Goal: Navigation & Orientation: Find specific page/section

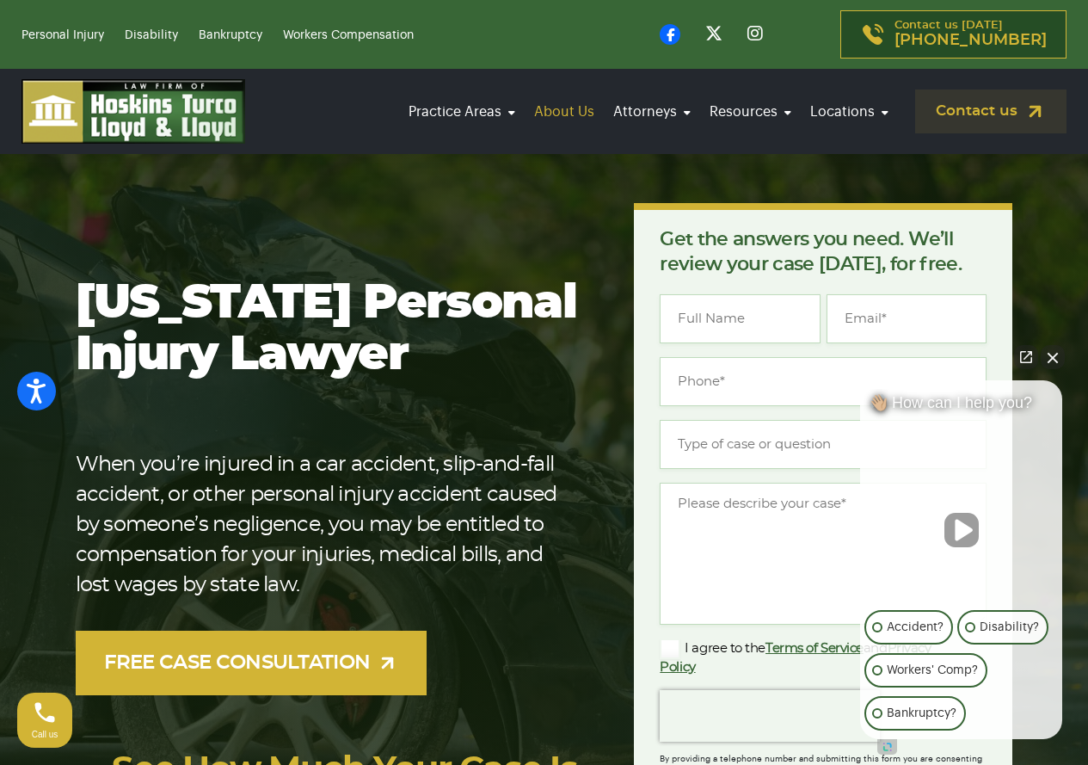
click at [573, 115] on link "About Us" at bounding box center [564, 112] width 71 height 48
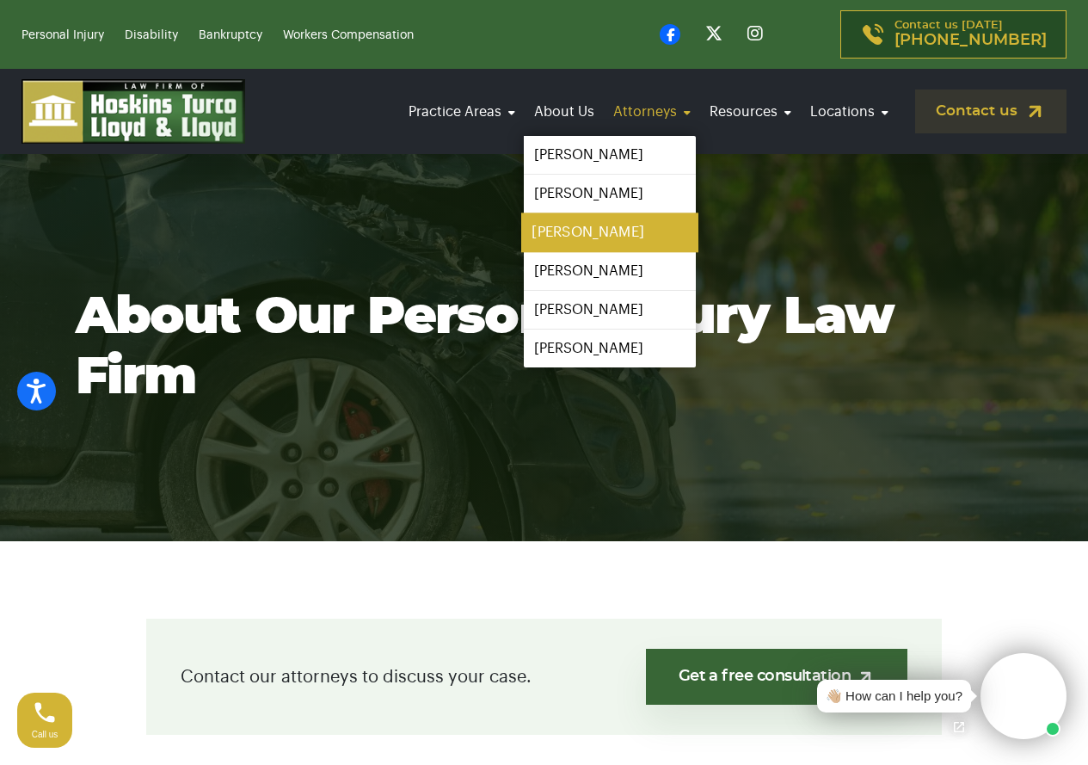
click at [588, 231] on link "[PERSON_NAME]" at bounding box center [609, 232] width 177 height 39
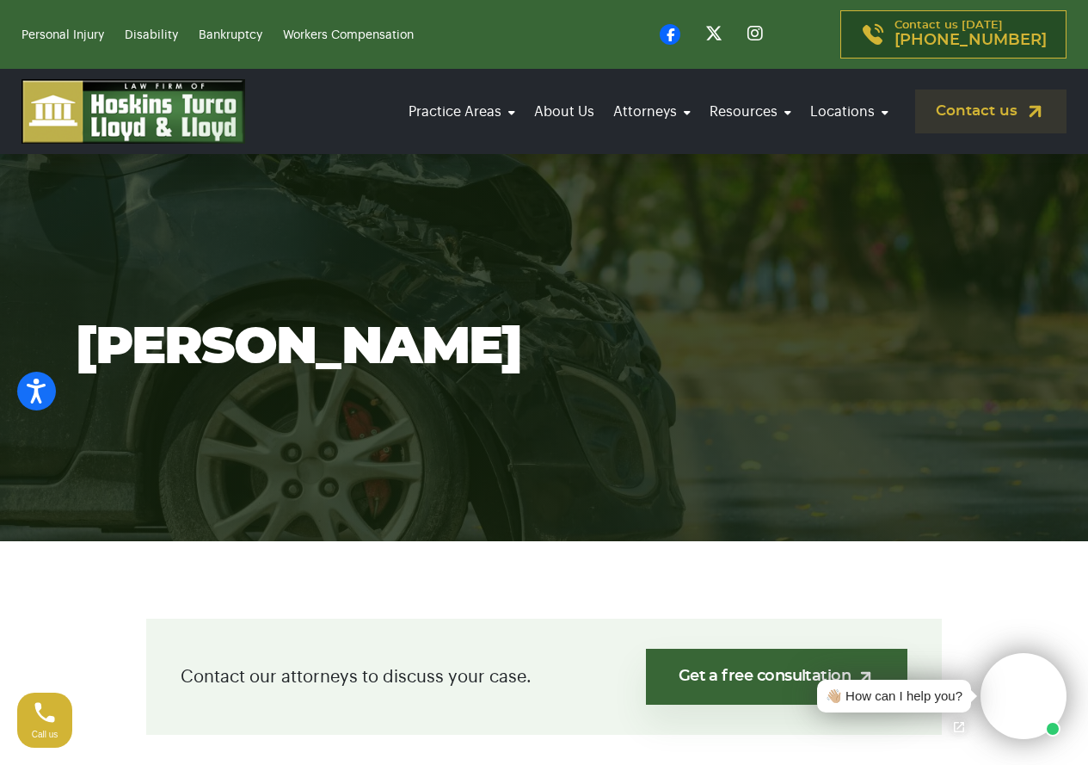
click at [201, 105] on img at bounding box center [134, 111] width 224 height 65
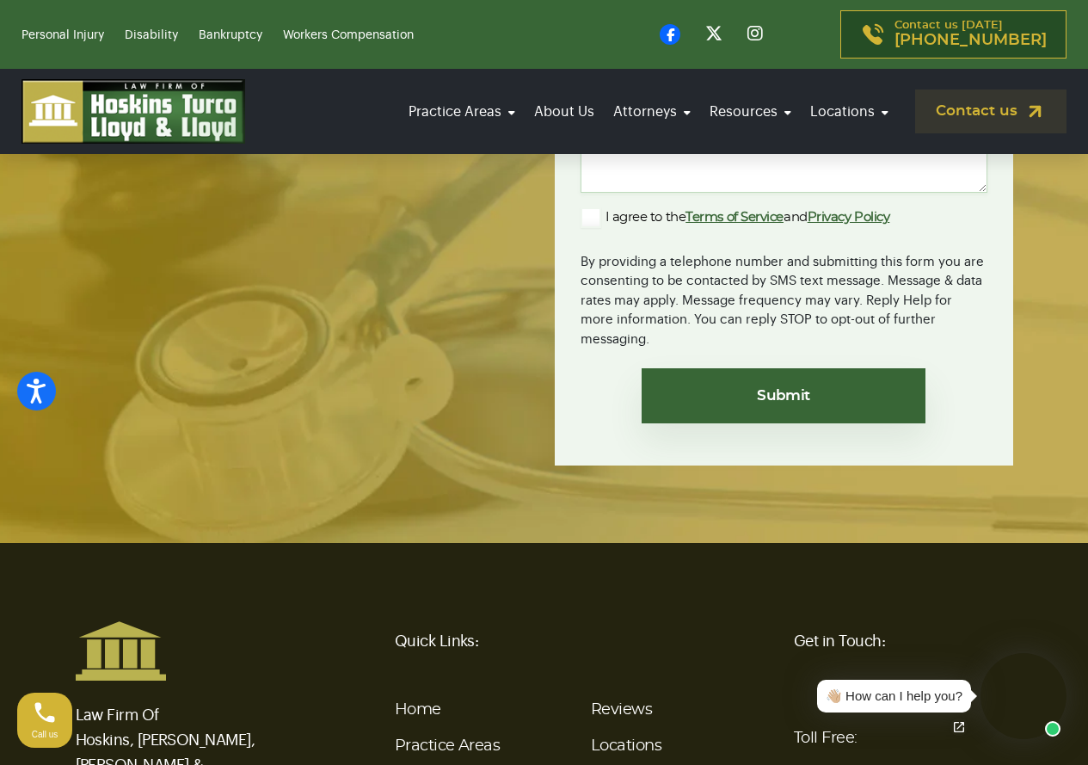
scroll to position [6386, 0]
